Goal: Contribute content: Contribute content

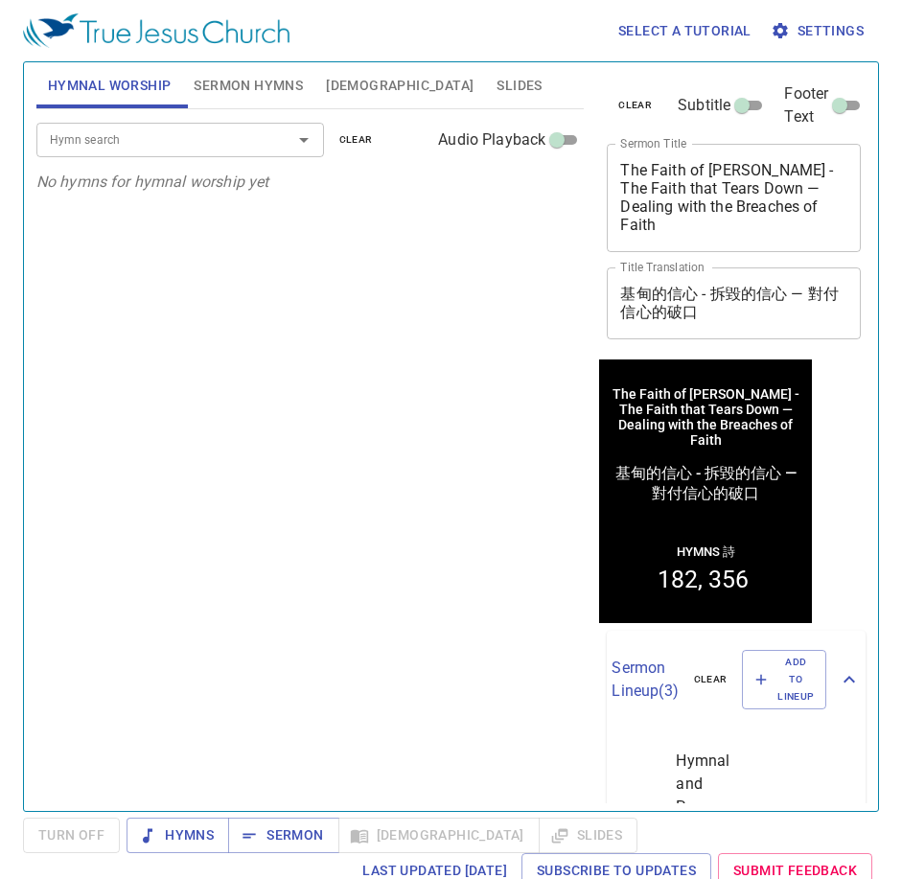
click at [709, 182] on textarea "The Faith of Gideon - The Faith that Tears Down — Dealing with the Breaches of …" at bounding box center [733, 197] width 227 height 73
paste textarea "that Endures — The Crisis after Success持守的信心 — 成功之後的危機"
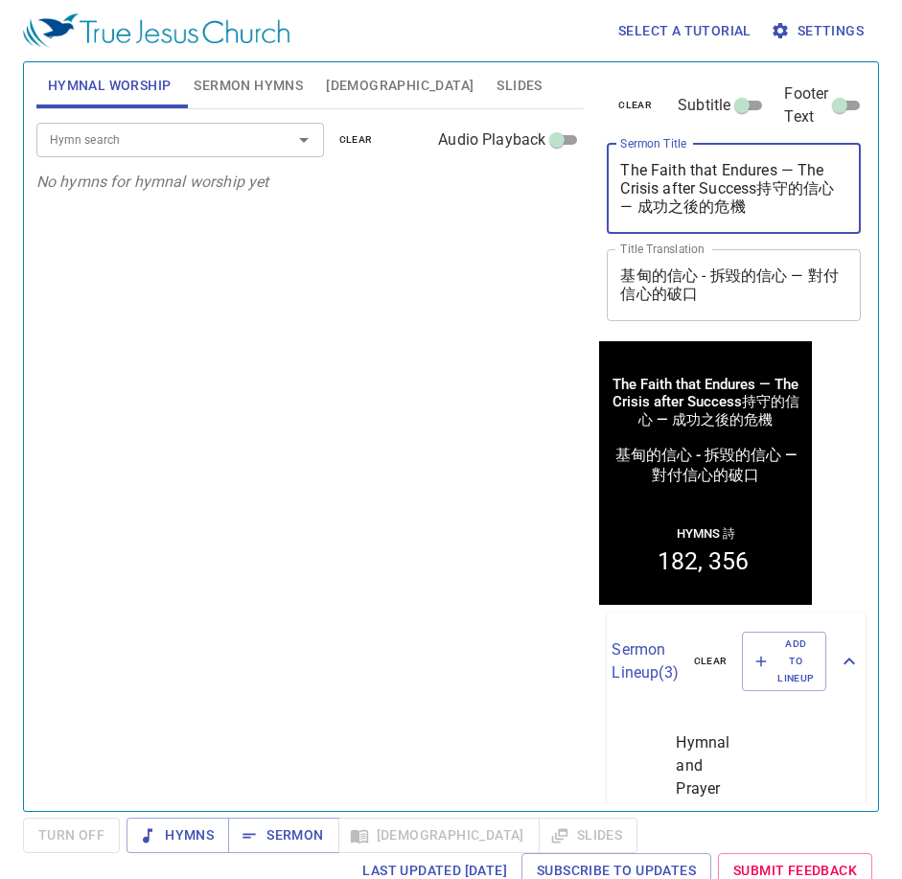
drag, startPoint x: 784, startPoint y: 202, endPoint x: 756, endPoint y: 191, distance: 30.1
click at [756, 191] on textarea "The Faith that Endures — The Crisis after Success持守的信心 — 成功之後的危機" at bounding box center [733, 188] width 227 height 55
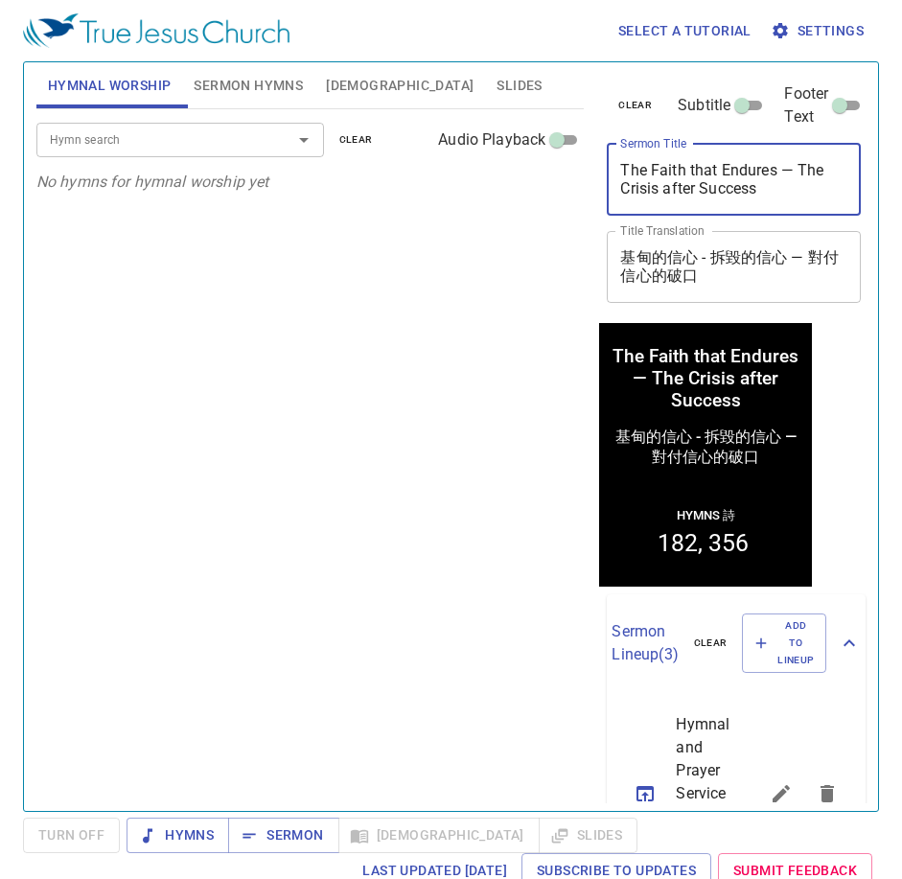
type textarea "The Faith that Endures — The Crisis after Success"
click at [760, 271] on textarea "基甸的信心 - 拆毀的信心 — 對付信心的破口" at bounding box center [733, 266] width 227 height 36
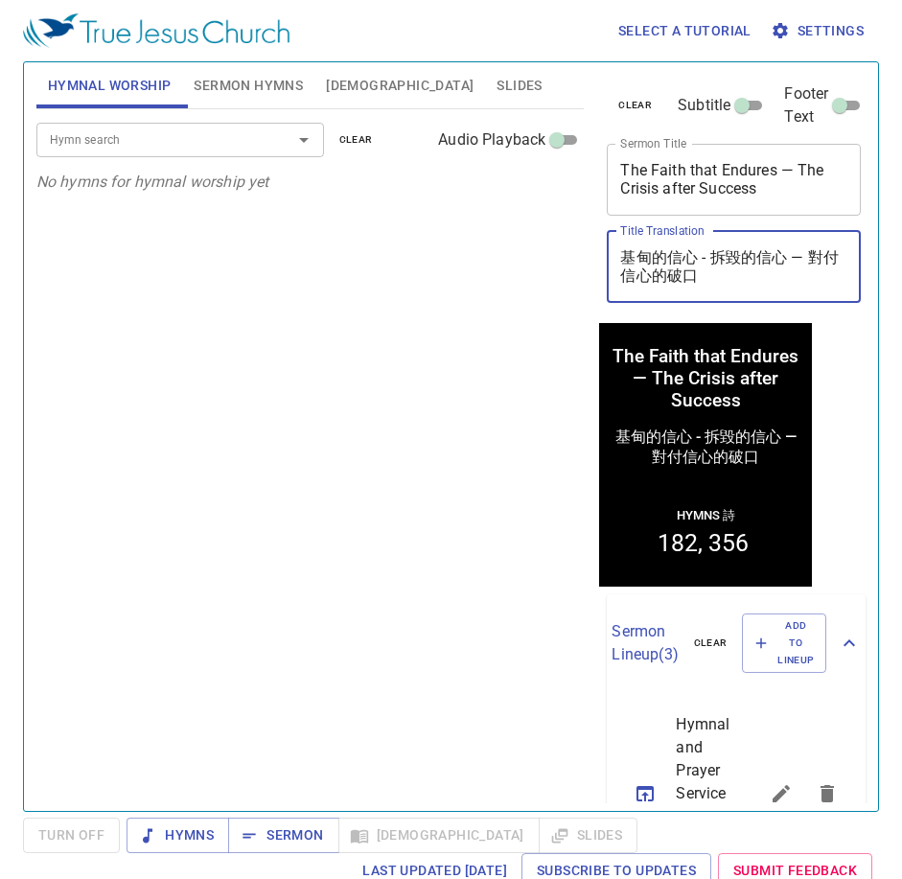
paste textarea "持守的信心 — 成功之後的危機"
type textarea "持守的信心 — 成功之後的危機"
click at [766, 200] on div "The Faith that Endures — The Crisis after Success x Sermon Title" at bounding box center [734, 180] width 254 height 72
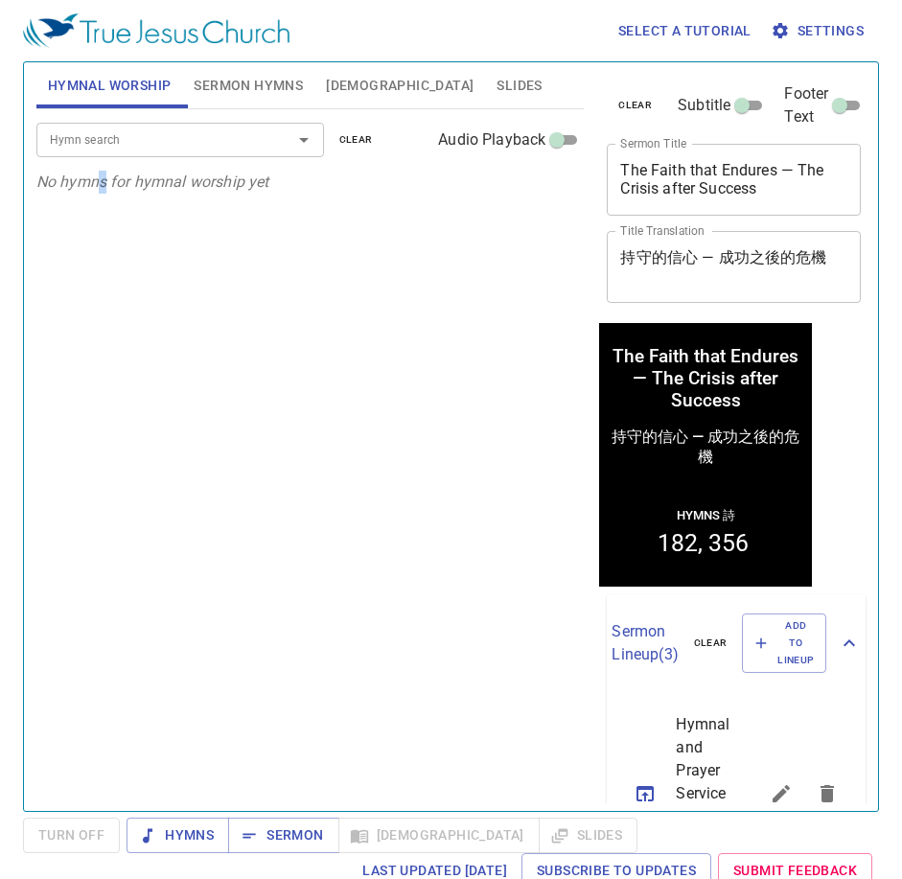
click at [113, 445] on div "Hymn search Hymn search clear Audio Playback No hymns for hymnal worship yet" at bounding box center [310, 452] width 548 height 686
click at [190, 134] on input "Hymn search" at bounding box center [152, 139] width 220 height 22
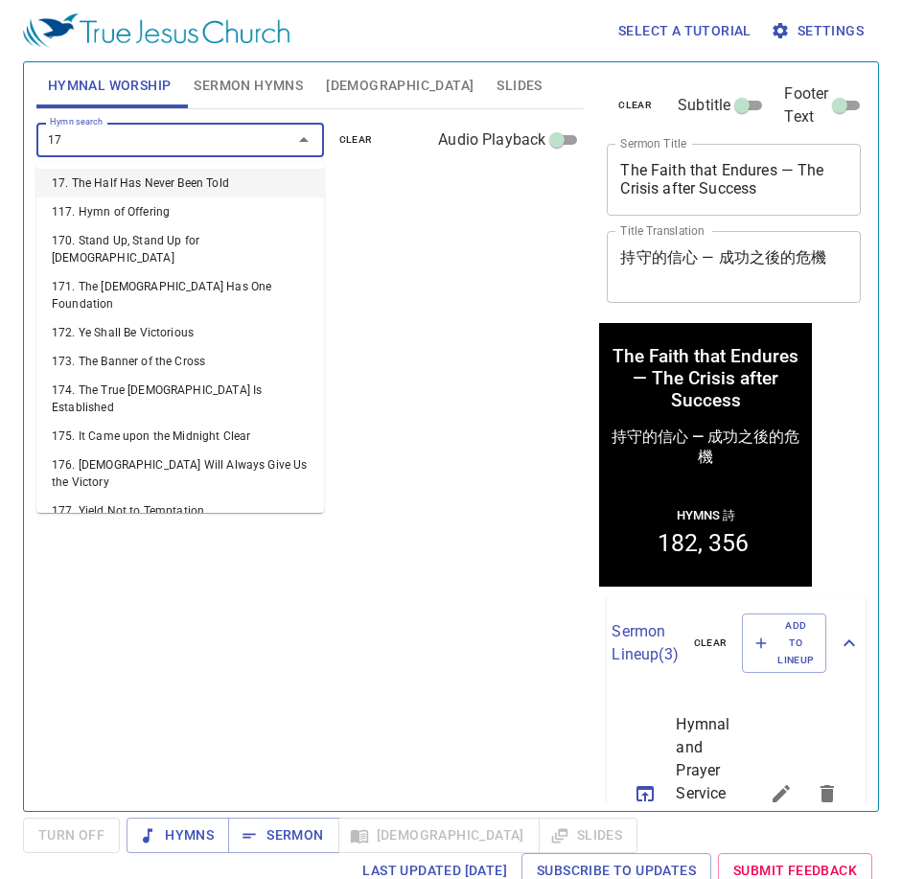
type input "176"
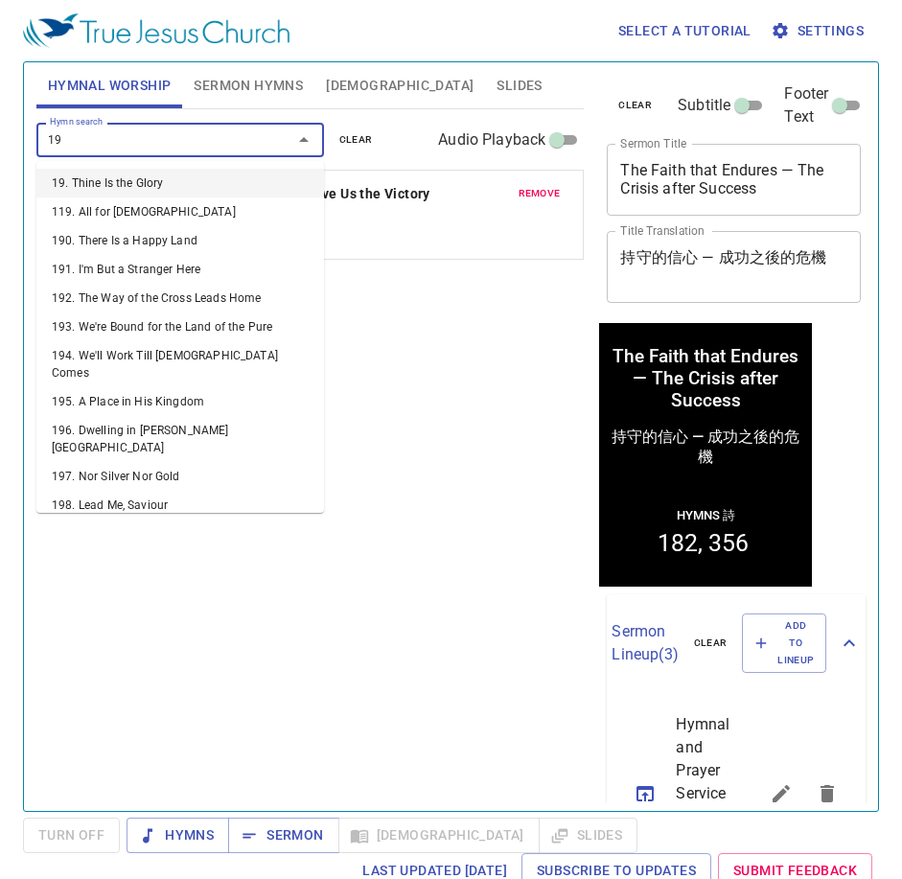
type input "192"
type input "198"
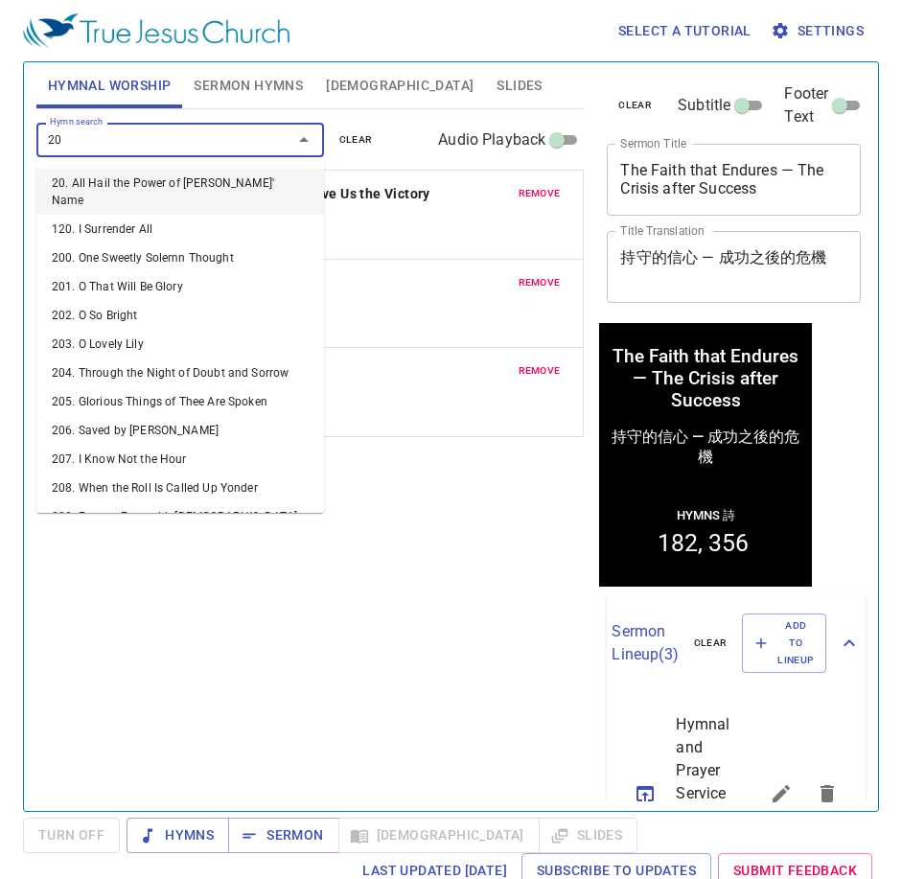
type input "207"
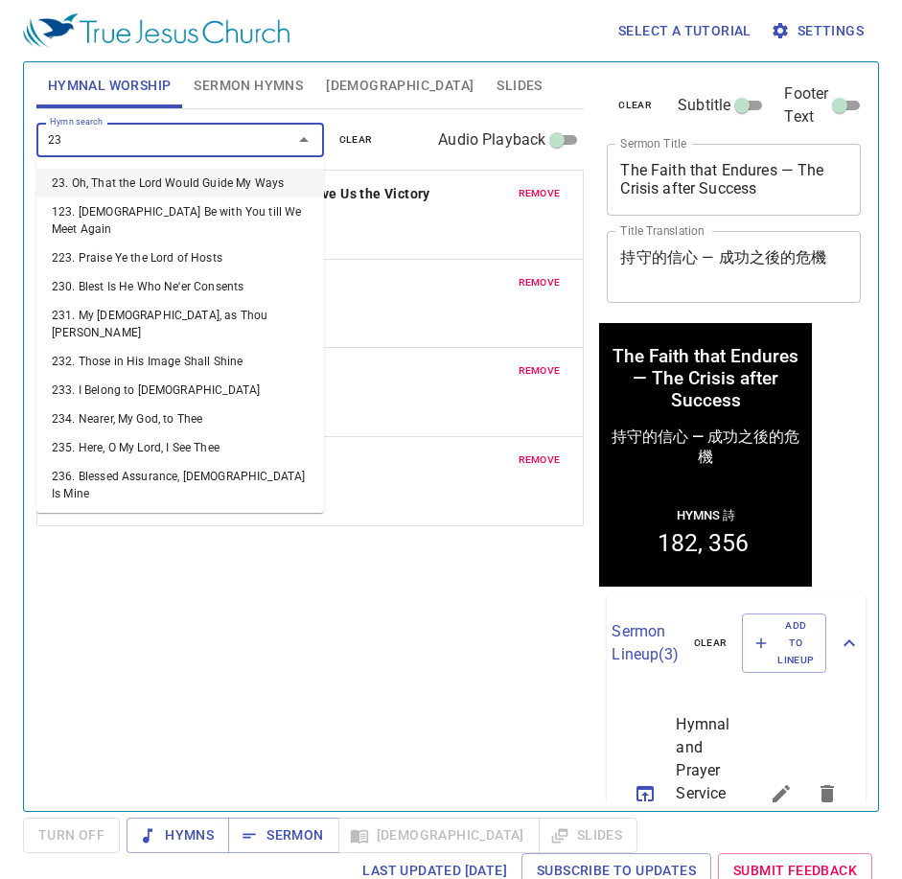
type input "234"
type input "237"
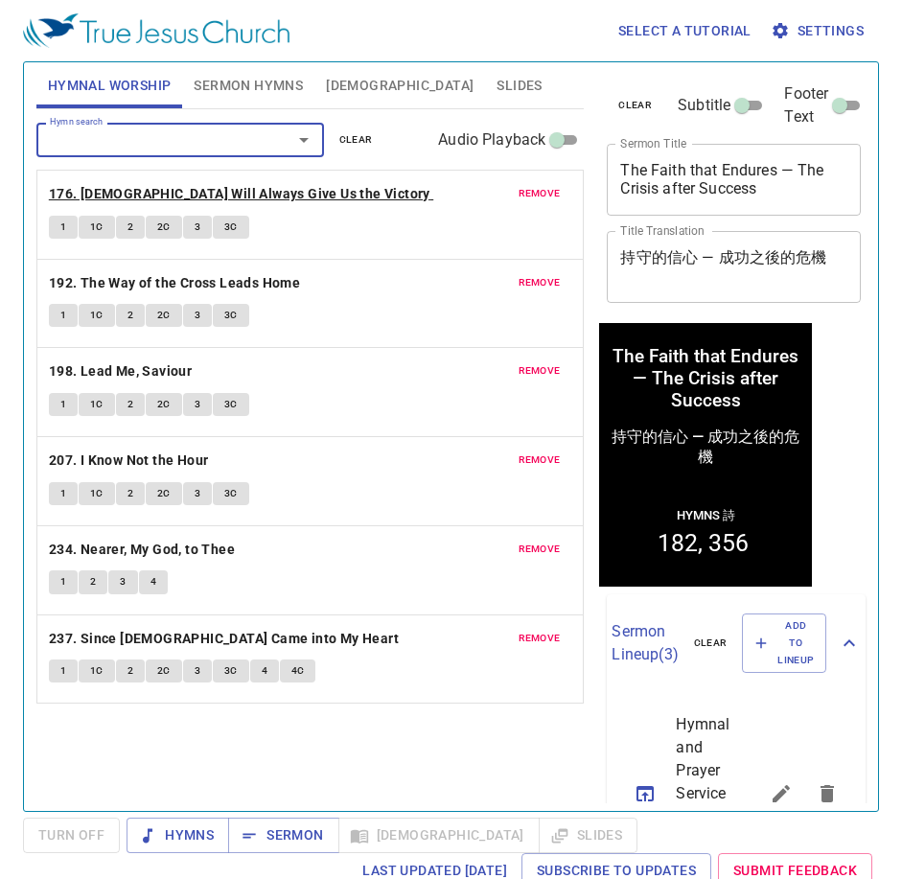
click at [255, 198] on b "176. [DEMOGRAPHIC_DATA] Will Always Give Us the Victory" at bounding box center [240, 194] width 382 height 24
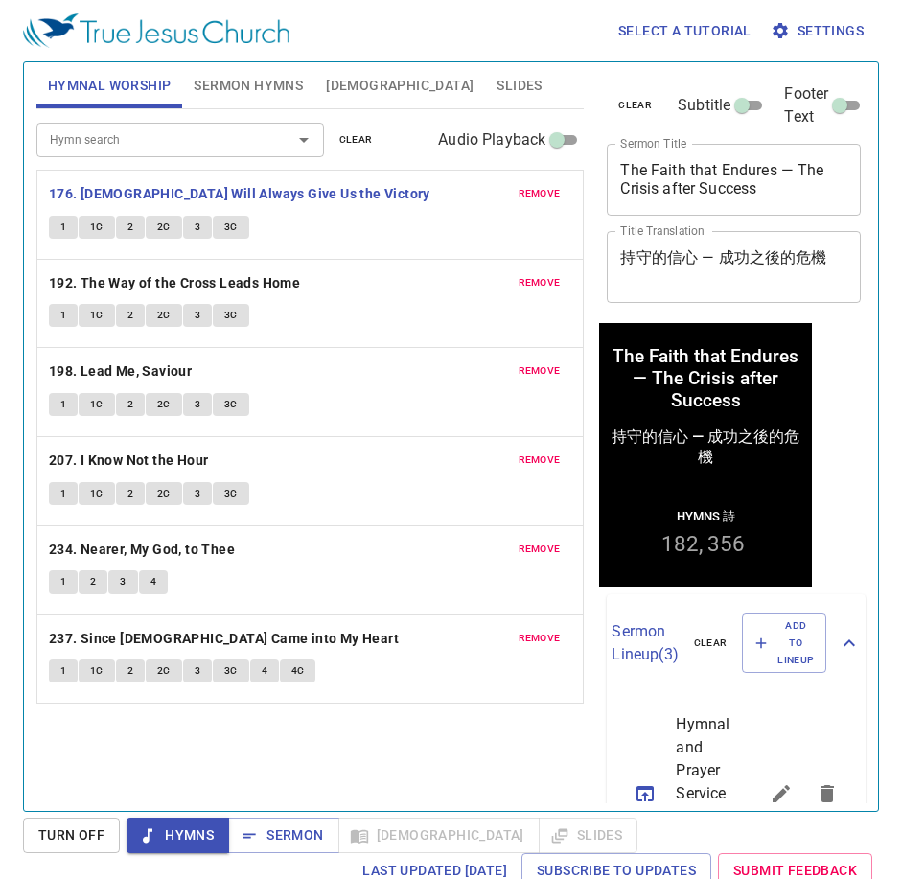
click at [719, 235] on div "持守的信心 — 成功之後的危機 x Title Translation" at bounding box center [734, 267] width 254 height 72
click at [430, 232] on div "1 1C 2 2C 3 3C" at bounding box center [310, 230] width 523 height 28
click at [293, 84] on span "Sermon Hymns" at bounding box center [248, 86] width 109 height 24
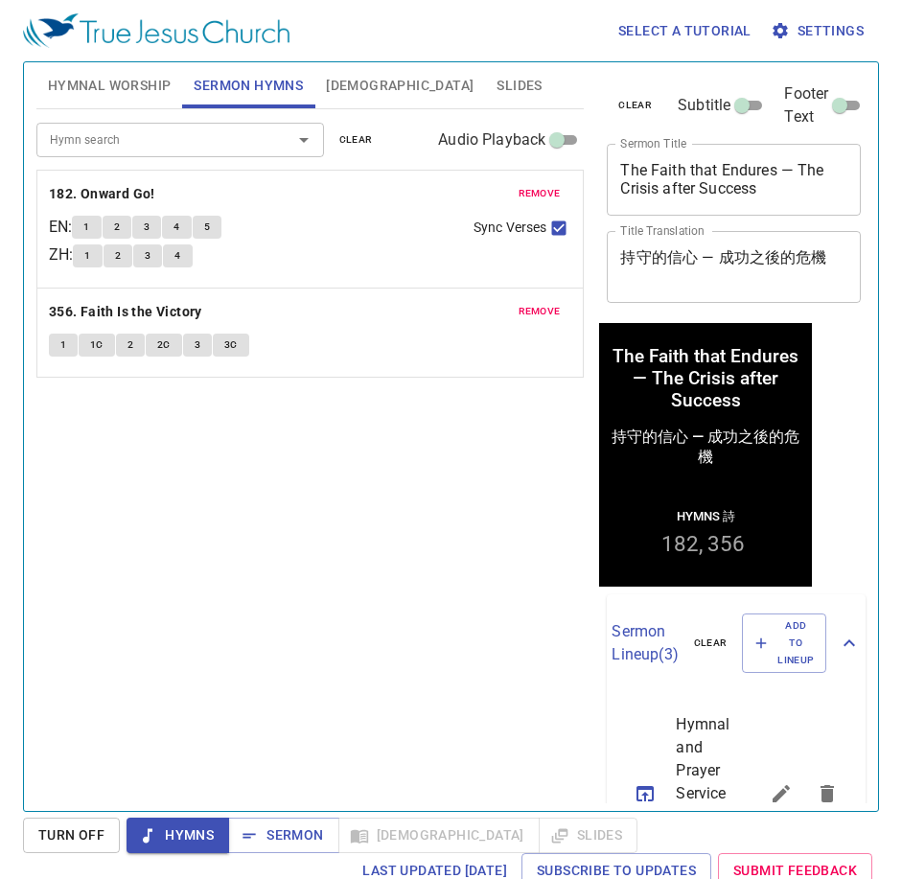
click at [290, 475] on div "Hymn search Hymn search clear Audio Playback remove 182. Onward Go! EN : 1 2 3 …" at bounding box center [310, 452] width 548 height 686
click at [290, 428] on div "Hymn search Hymn search clear Audio Playback remove 182. Onward Go! EN : 1 2 3 …" at bounding box center [310, 452] width 548 height 686
click at [295, 433] on div "Hymn search Hymn search clear Audio Playback remove 182. Onward Go! EN : 1 2 3 …" at bounding box center [310, 452] width 548 height 686
click at [143, 79] on span "Hymnal Worship" at bounding box center [110, 86] width 124 height 24
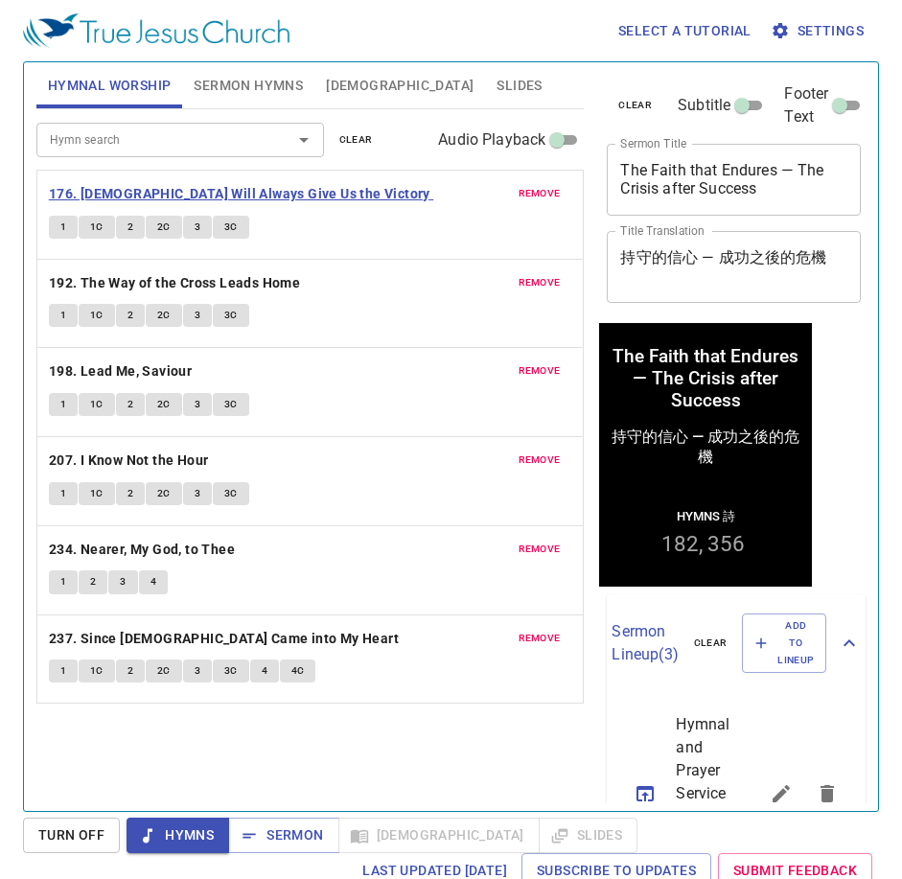
click at [283, 197] on b "176. God Will Always Give Us the Victory" at bounding box center [240, 194] width 382 height 24
click at [172, 759] on div "Hymn search Hymn search clear Audio Playback remove 176. God Will Always Give U…" at bounding box center [310, 452] width 548 height 686
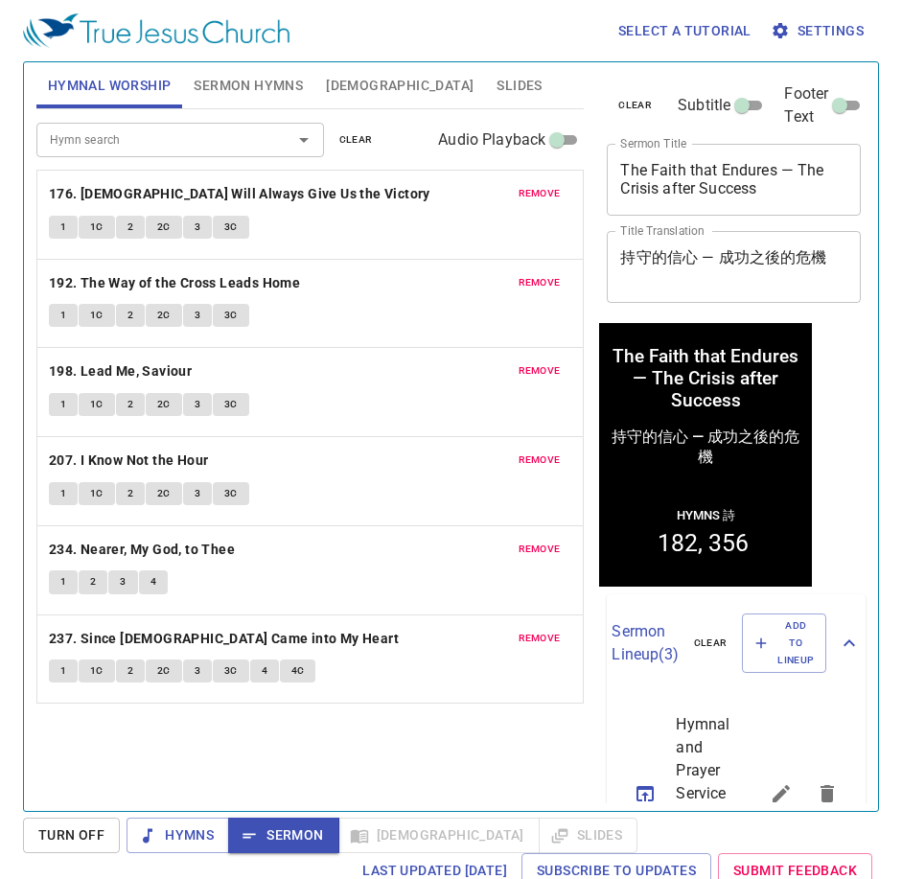
click at [243, 87] on span "Sermon Hymns" at bounding box center [248, 86] width 109 height 24
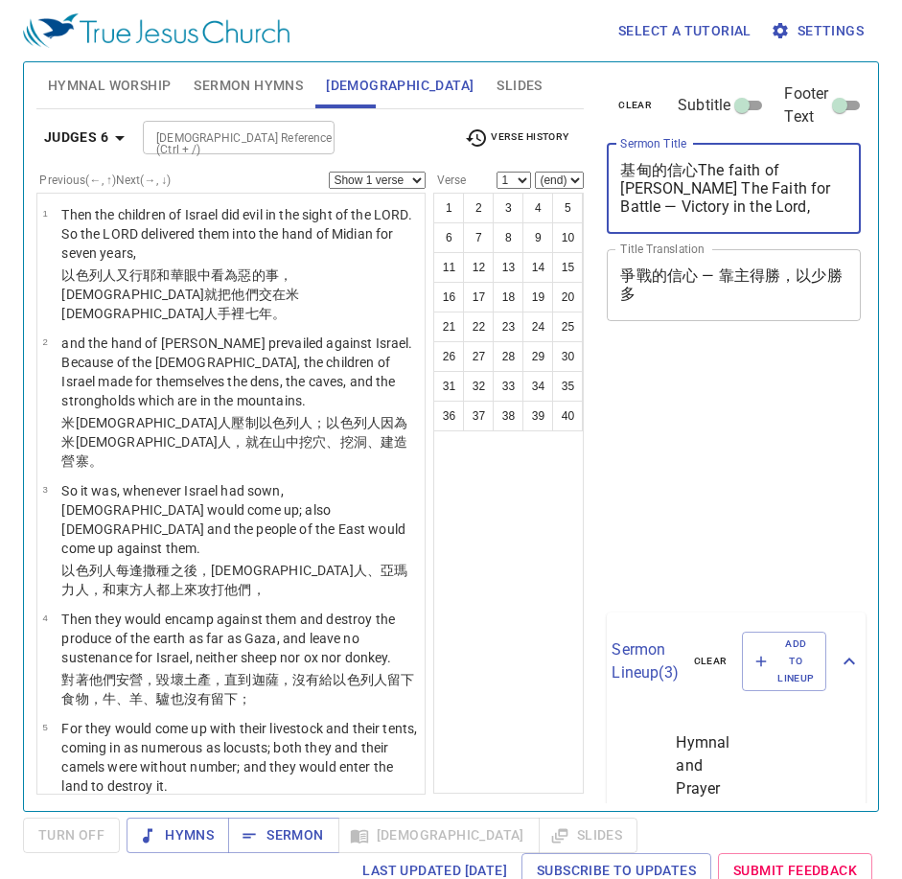
click at [490, 193] on div "Hymnal Worship Sermon Hymns [DEMOGRAPHIC_DATA] Slides Hymn search Hymn search c…" at bounding box center [451, 429] width 845 height 749
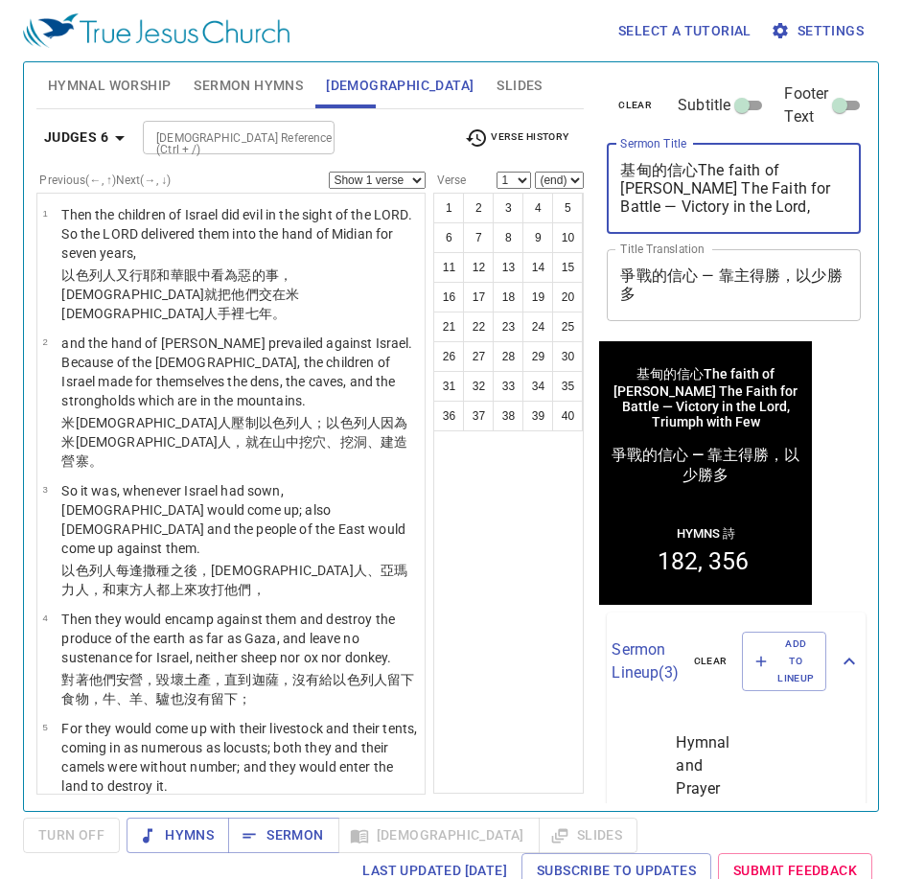
type textarea "基甸的信心The faith of Gideon The Faith for Battle — Victory in the Lord, Triumph wi…"
click at [695, 159] on div "基甸的信心The faith of Gideon The Faith for Battle — Victory in the Lord, Triumph wi…" at bounding box center [734, 189] width 254 height 90
click at [698, 173] on textarea "基甸的信心The faith of Gideon The Faith for Battle — Victory in the Lord, Triumph wi…" at bounding box center [733, 188] width 227 height 55
click at [698, 161] on textarea "基甸的信心The faith of Gideon The Faith for Battle — Victory in the Lord, Triumph wi…" at bounding box center [733, 188] width 227 height 55
click at [692, 168] on textarea "基甸的信心The faith of Gideon The Faith for Battle — Victory in the Lord, Triumph wi…" at bounding box center [733, 188] width 227 height 55
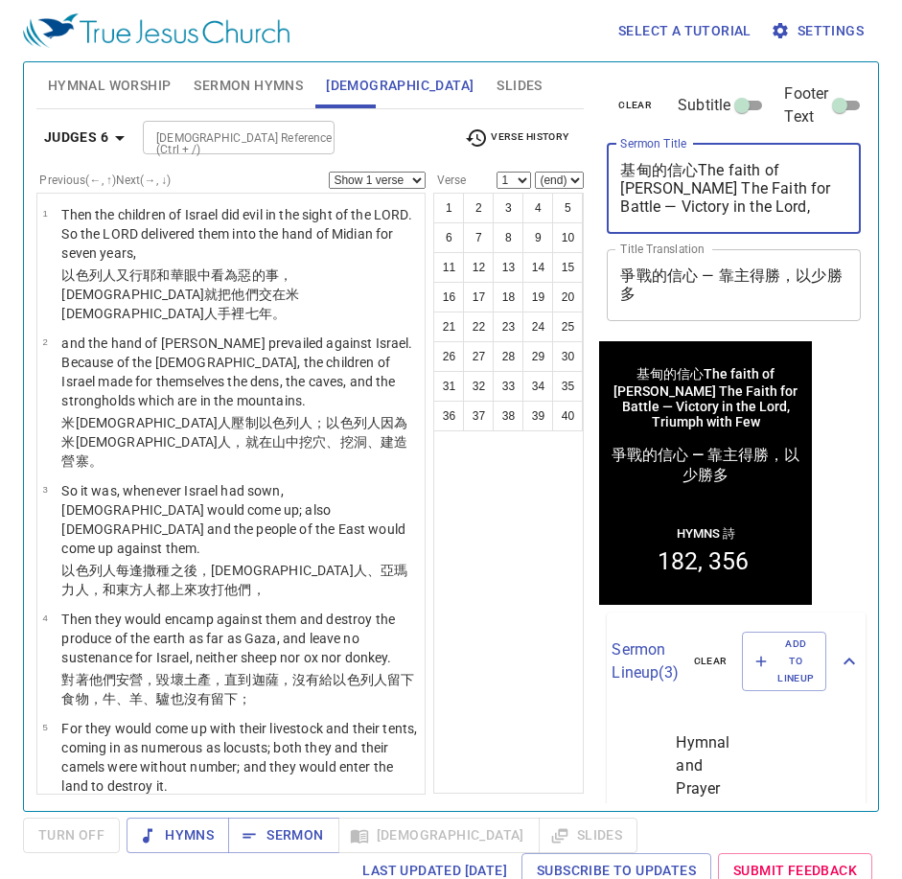
click at [696, 172] on textarea "基甸的信心The faith of Gideon The Faith for Battle — Victory in the Lord, Triumph wi…" at bounding box center [733, 188] width 227 height 55
click at [666, 174] on textarea "基甸的信心The faith of Gideon The Faith for Battle — Victory in the Lord, Triumph wi…" at bounding box center [733, 188] width 227 height 55
click at [629, 173] on textarea "基甸的信心The faith of Gideon The Faith for Battle — Victory in the Lord, Triumph wi…" at bounding box center [733, 188] width 227 height 55
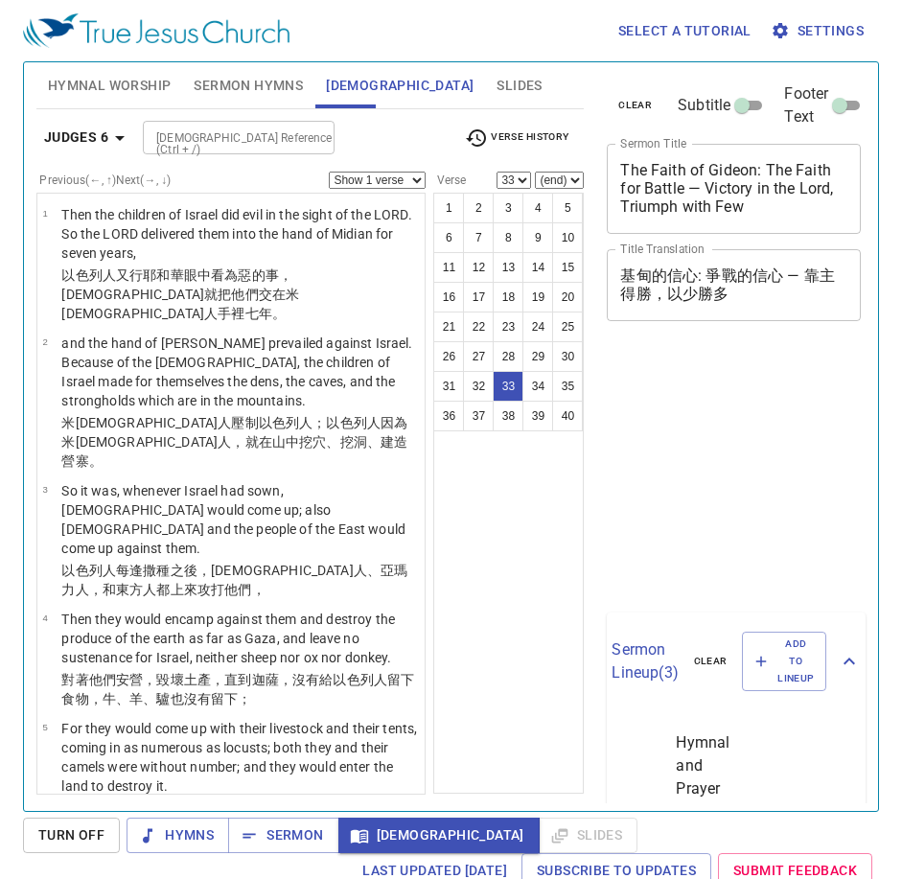
scroll to position [9, 0]
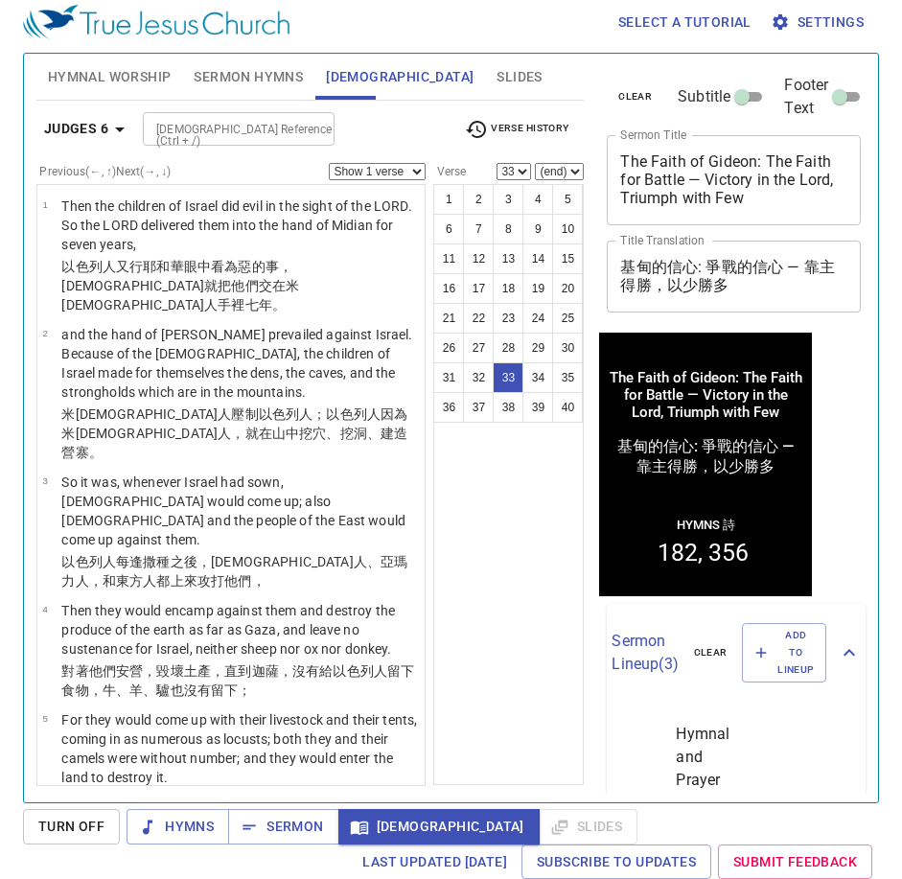
click at [533, 403] on button "39" at bounding box center [538, 407] width 31 height 31
click at [544, 406] on button "39" at bounding box center [538, 407] width 31 height 31
select select "39"
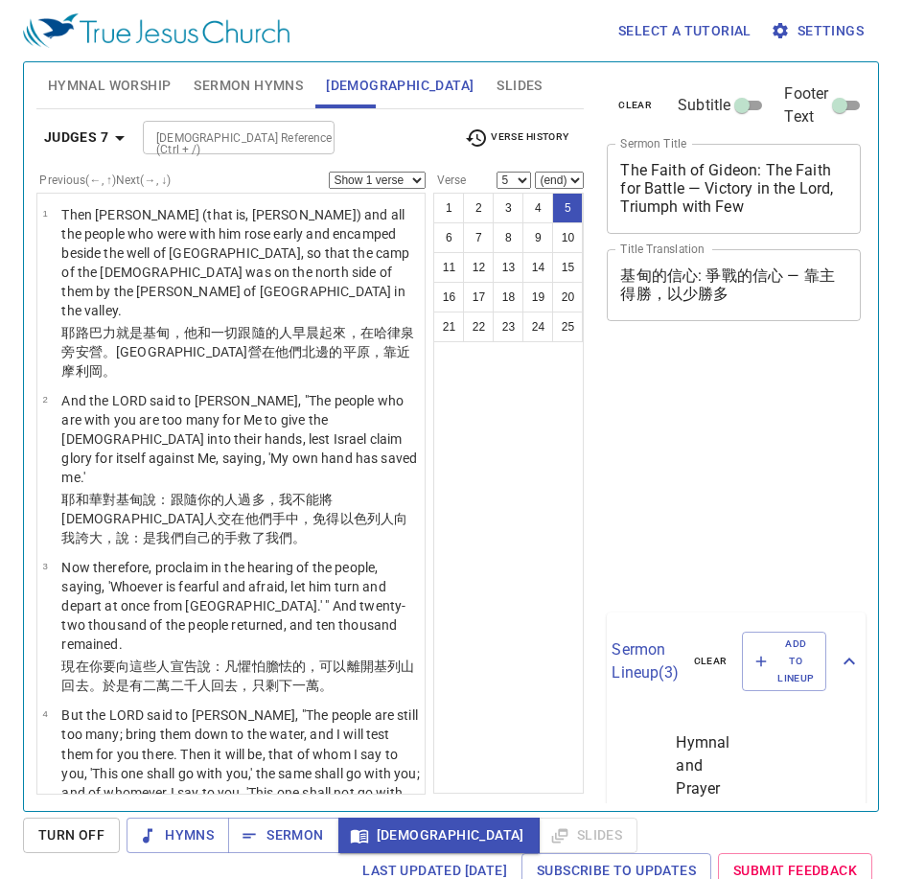
select select "5"
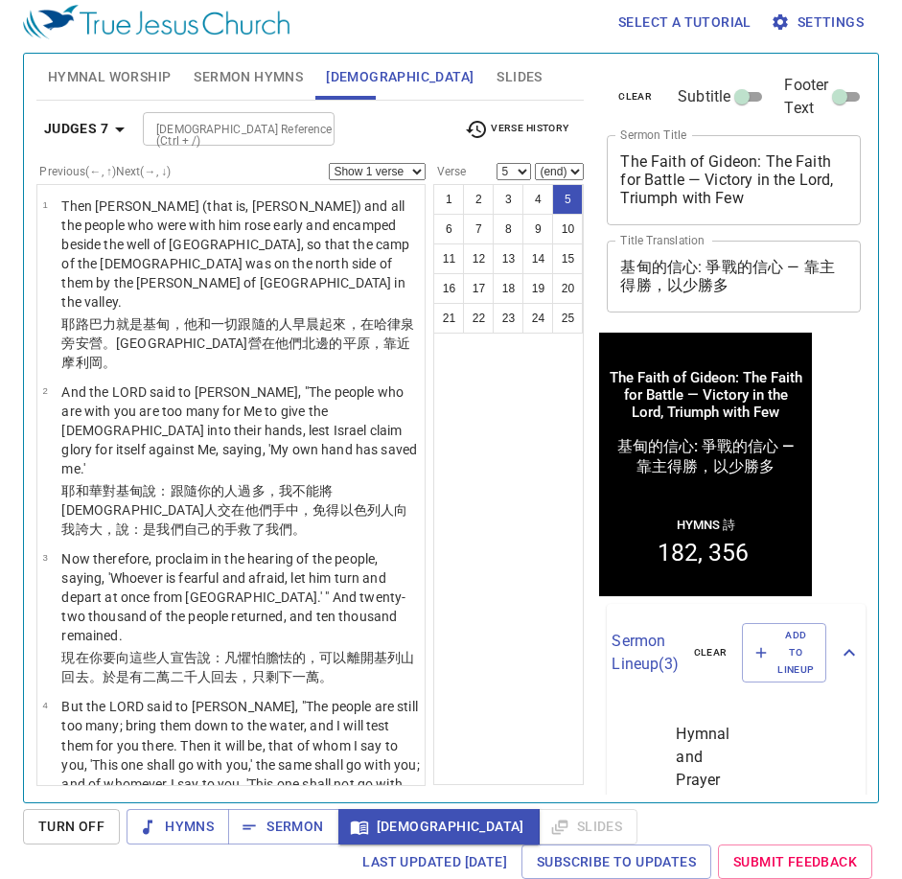
scroll to position [708, 0]
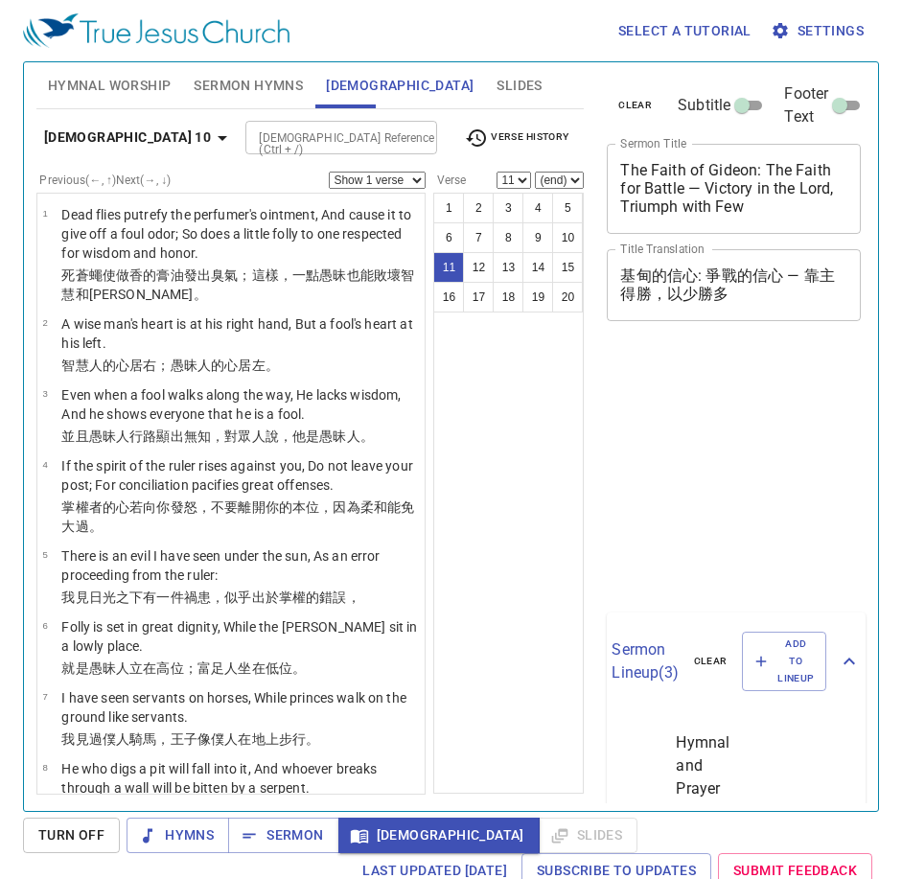
select select "11"
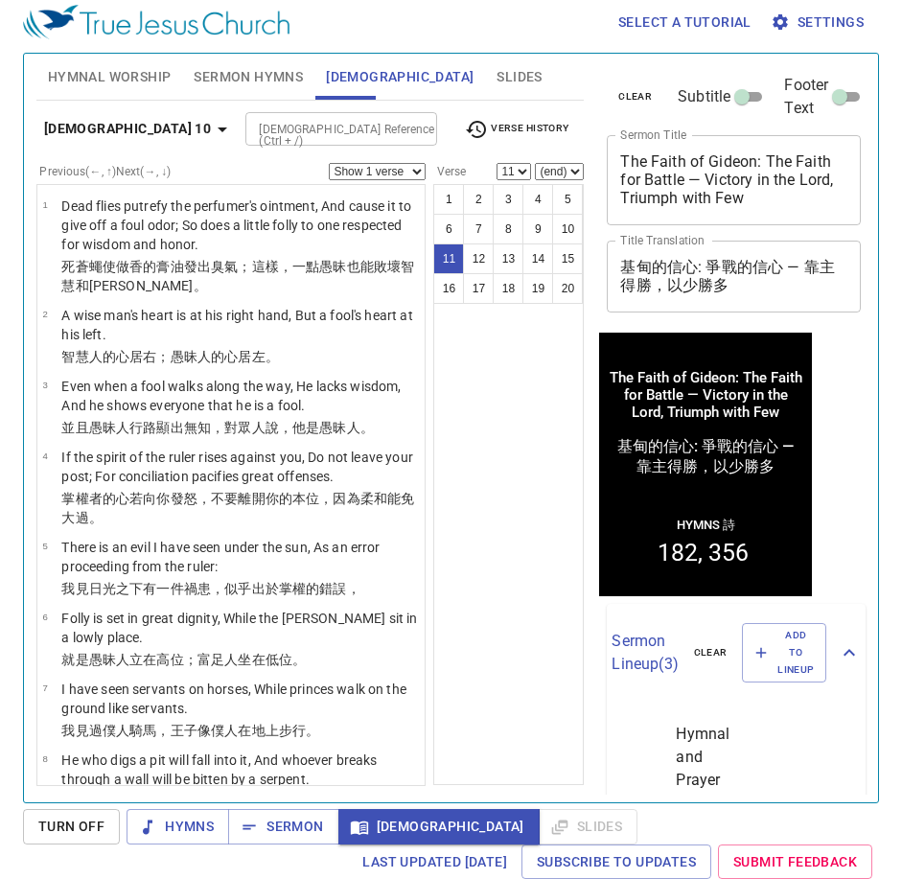
scroll to position [419, 0]
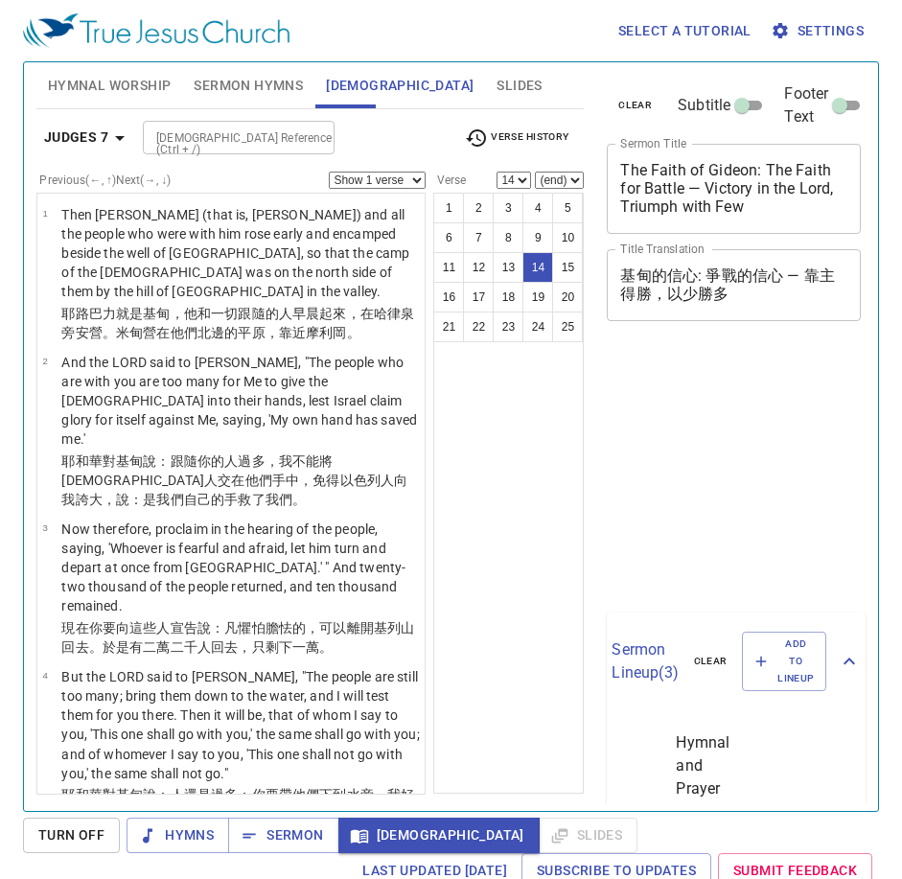
select select "14"
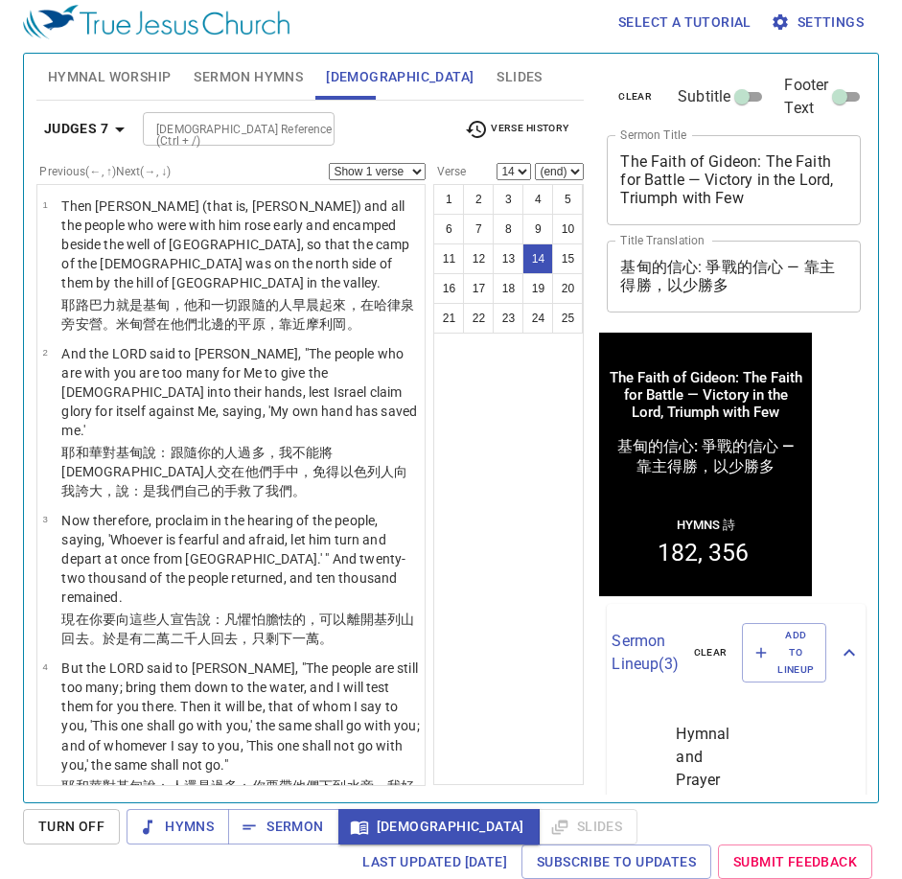
scroll to position [1591, 0]
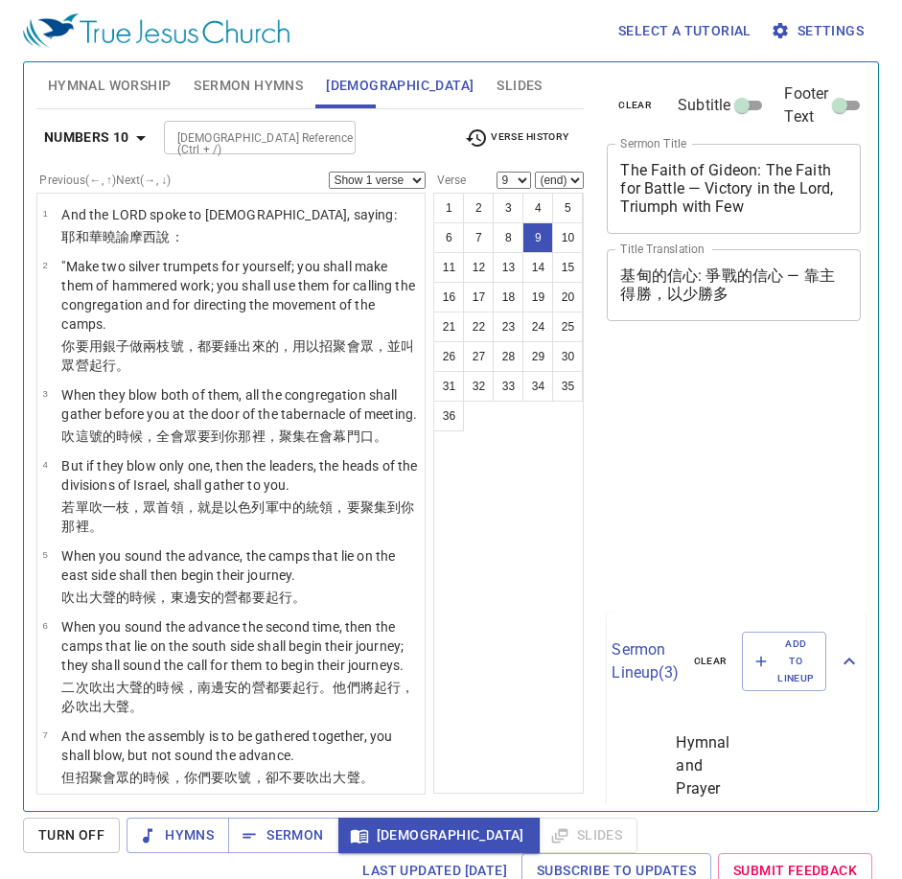
select select "9"
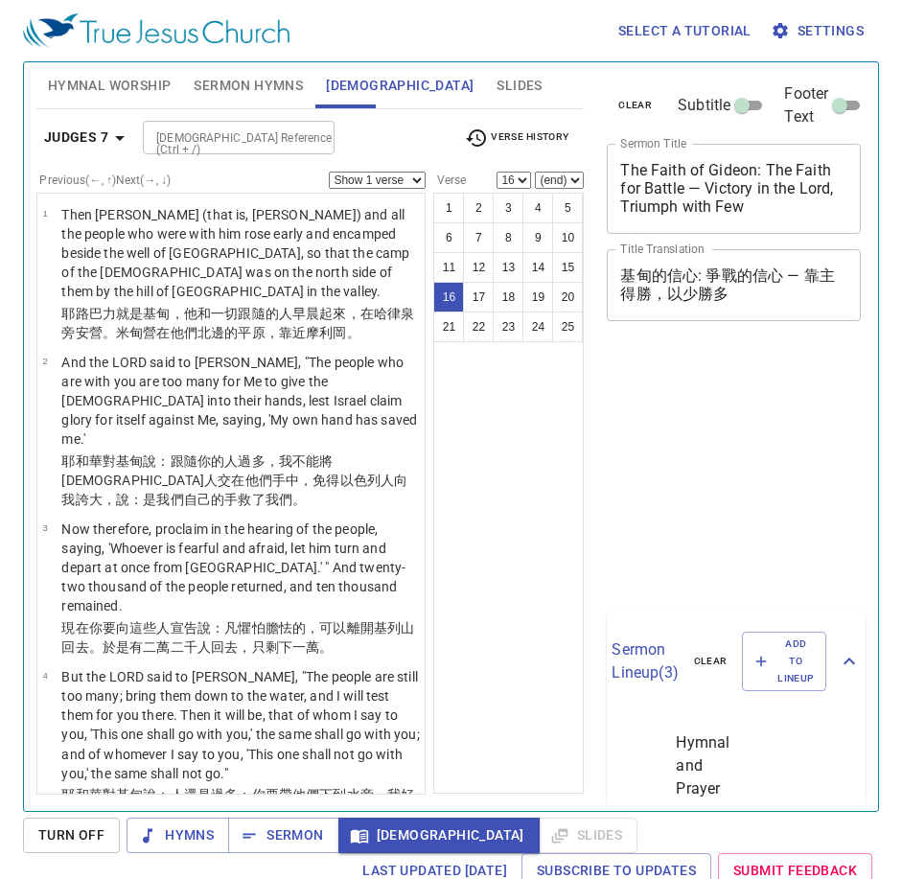
select select "16"
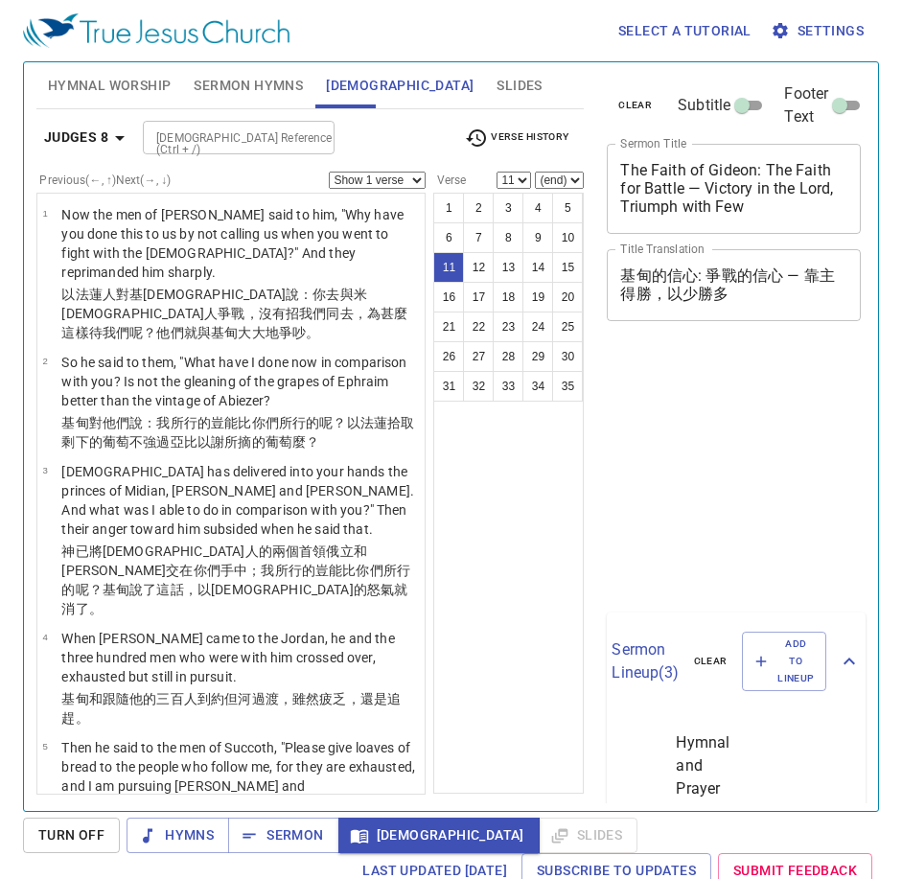
select select "11"
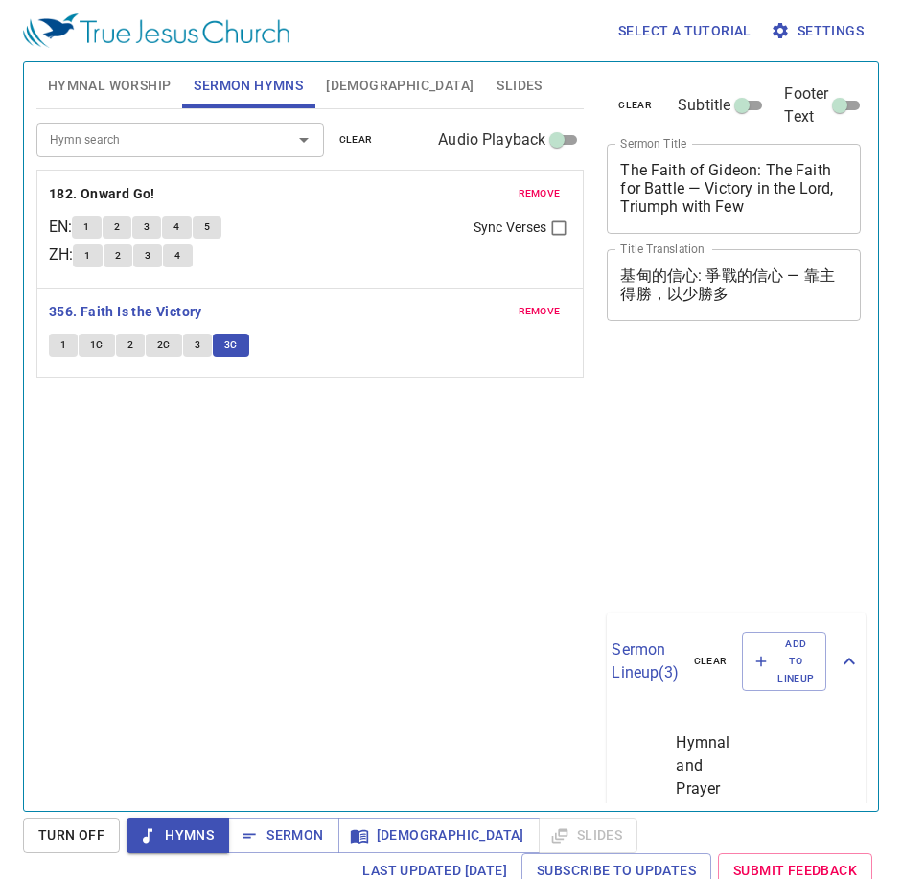
scroll to position [9, 0]
